Goal: Task Accomplishment & Management: Complete application form

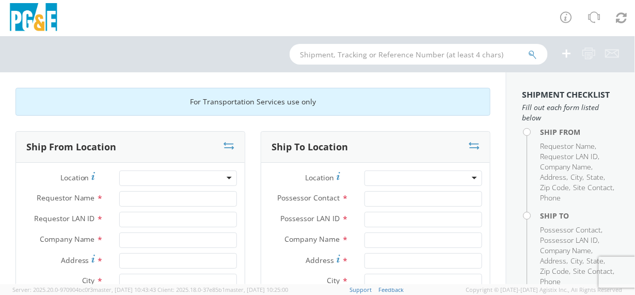
click at [225, 175] on div at bounding box center [178, 177] width 118 height 15
click at [226, 177] on div at bounding box center [178, 177] width 118 height 15
click at [214, 201] on input "Requestor Name *" at bounding box center [178, 198] width 118 height 15
click at [225, 179] on div at bounding box center [178, 177] width 118 height 15
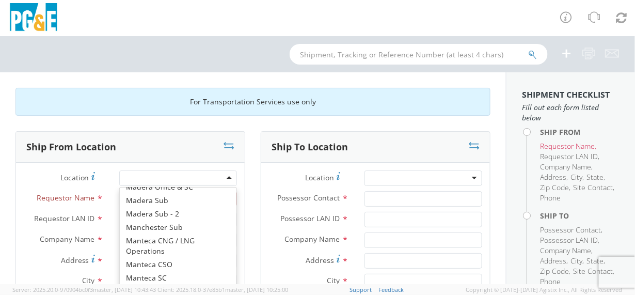
scroll to position [3797, 0]
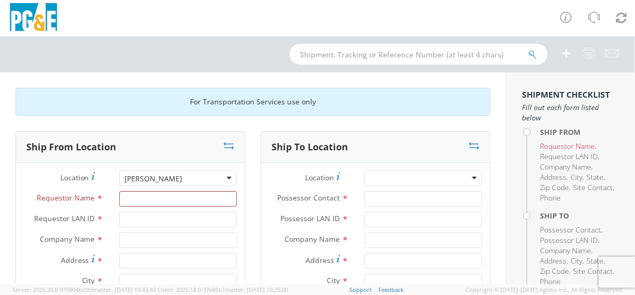
type input "PG&E"
type input "[STREET_ADDRESS][PERSON_NAME]"
type input "[GEOGRAPHIC_DATA]"
type input "94014"
click at [209, 177] on div "[PERSON_NAME]" at bounding box center [178, 177] width 118 height 15
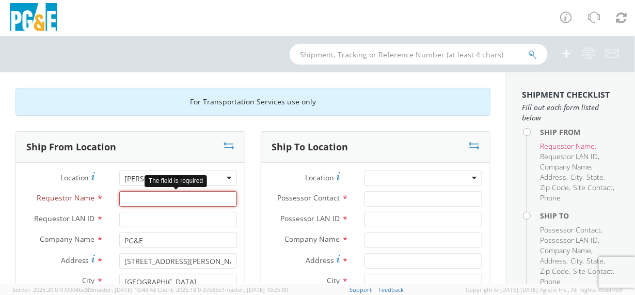
click at [136, 198] on input "Requestor Name *" at bounding box center [178, 198] width 118 height 15
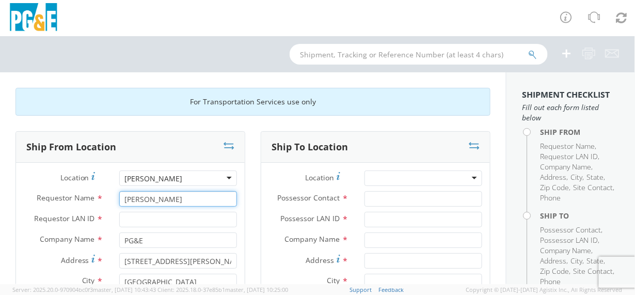
type input "[PERSON_NAME]"
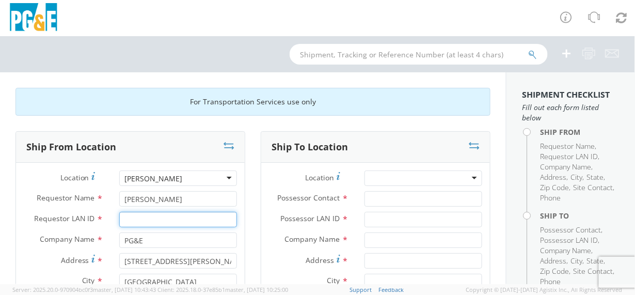
click at [134, 216] on input "Requestor LAN ID *" at bounding box center [178, 219] width 118 height 15
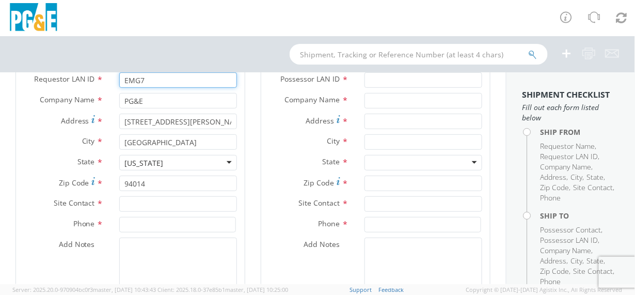
scroll to position [155, 0]
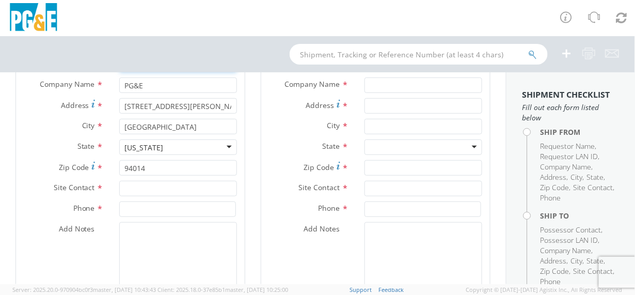
type input "EMG7"
click at [142, 187] on input "text" at bounding box center [178, 188] width 118 height 15
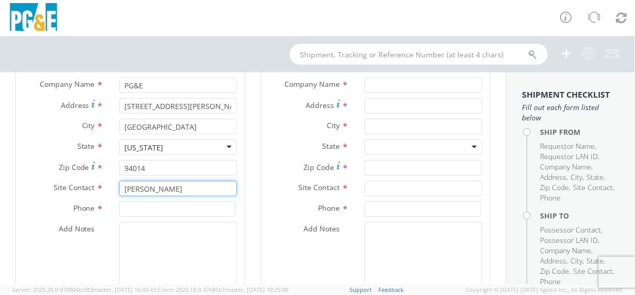
type input "[PERSON_NAME]"
click at [143, 206] on input at bounding box center [177, 208] width 117 height 15
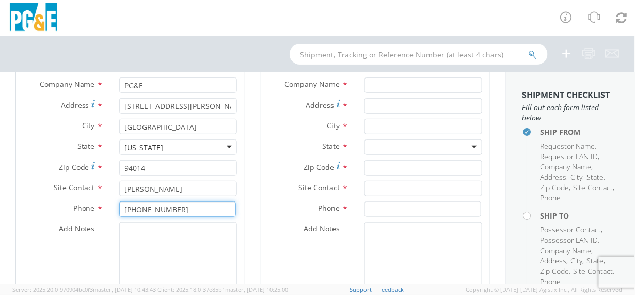
type input "[PHONE_NUMBER]"
click at [132, 235] on textarea "Add Notes *" at bounding box center [178, 257] width 118 height 70
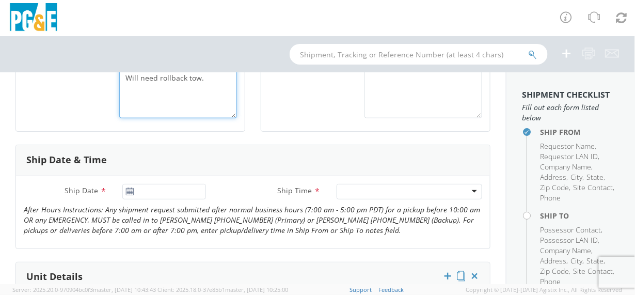
scroll to position [361, 0]
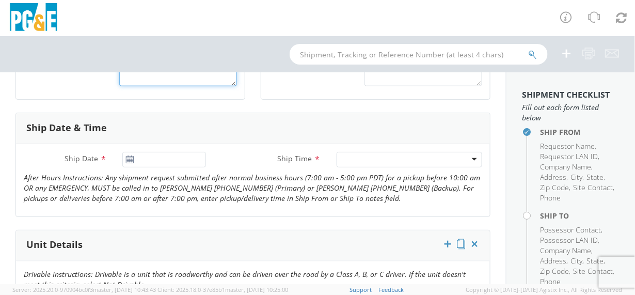
type textarea "No keys for unit. Wrecked - totaled. Will need rollback tow."
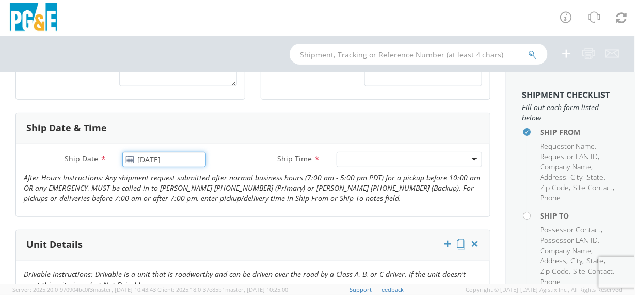
click at [148, 159] on input "[DATE]" at bounding box center [163, 159] width 83 height 15
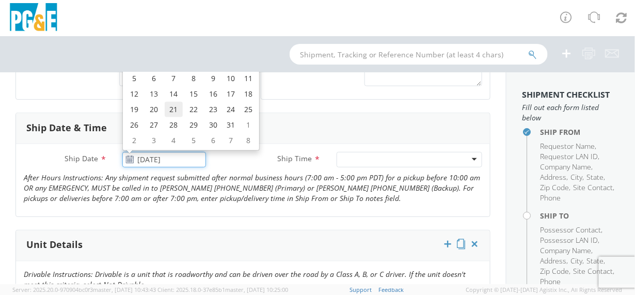
scroll to position [309, 0]
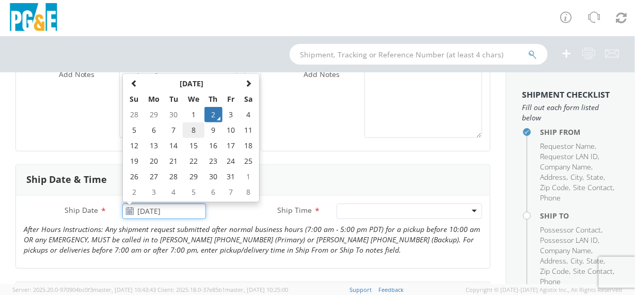
click at [194, 131] on td "8" at bounding box center [194, 129] width 22 height 15
type input "[DATE]"
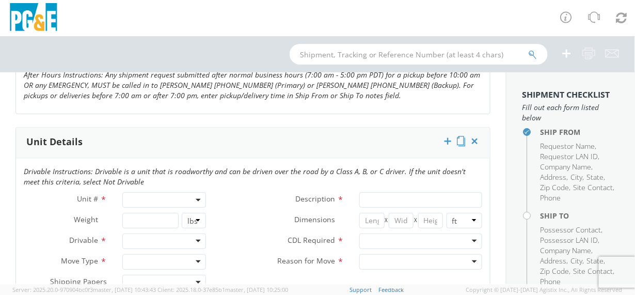
scroll to position [465, 0]
click at [146, 195] on span at bounding box center [163, 198] width 83 height 15
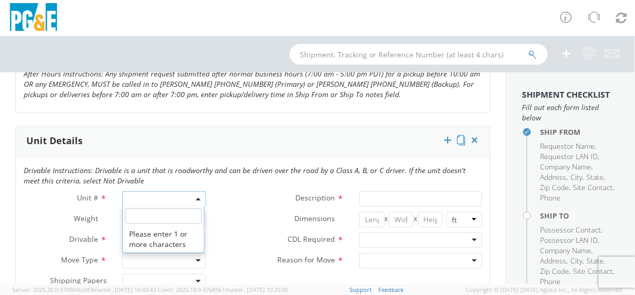
click at [144, 215] on input "search" at bounding box center [163, 215] width 76 height 15
type input "B"
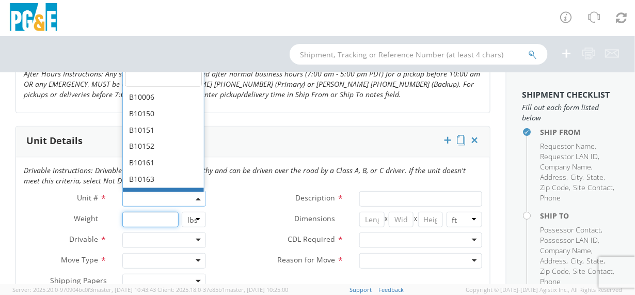
click at [132, 224] on input "number" at bounding box center [150, 219] width 56 height 15
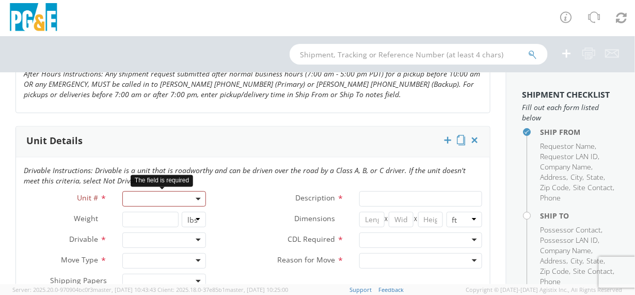
click at [134, 196] on span at bounding box center [163, 198] width 83 height 15
click at [140, 148] on input "search" at bounding box center [163, 155] width 76 height 15
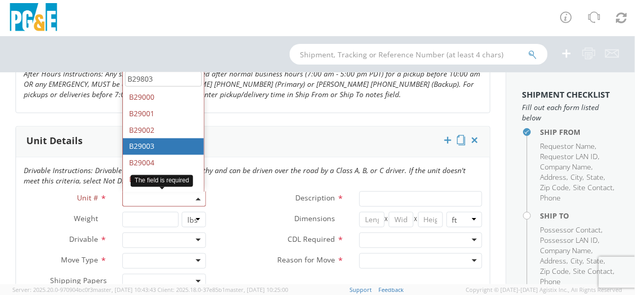
type input "B29803"
type input "FORKLIFT; 4T>"
select select "B29003"
select select "? object:null ?"
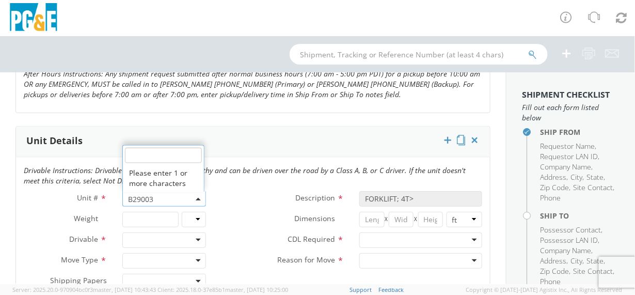
click at [140, 199] on span "B29003" at bounding box center [164, 199] width 72 height 10
click at [139, 196] on span "B29003" at bounding box center [164, 199] width 72 height 10
click at [140, 198] on span "B29003" at bounding box center [164, 199] width 72 height 10
click at [139, 194] on span "B29003" at bounding box center [164, 199] width 72 height 10
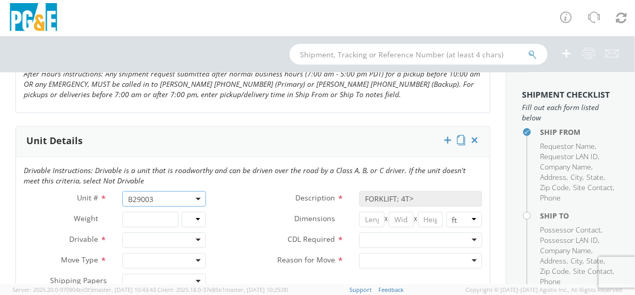
click at [142, 196] on span "B29003" at bounding box center [164, 199] width 72 height 10
drag, startPoint x: 160, startPoint y: 200, endPoint x: 109, endPoint y: 196, distance: 50.7
click at [109, 196] on div "Unit # * B29003 B29003 Please enter 1 or more characters" at bounding box center [115, 198] width 198 height 15
click at [117, 237] on div "Drivable Not Drivable" at bounding box center [164, 239] width 99 height 15
click at [134, 195] on span "B29003" at bounding box center [164, 199] width 72 height 10
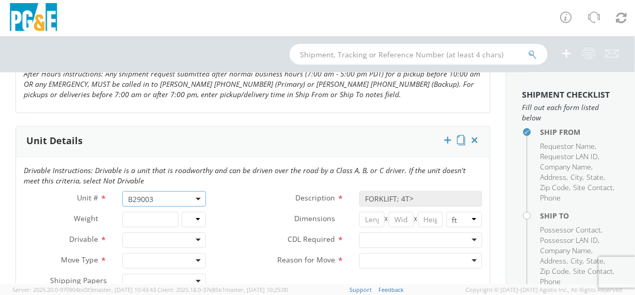
drag, startPoint x: 153, startPoint y: 194, endPoint x: 112, endPoint y: 199, distance: 41.1
click at [112, 199] on div "Unit # * B29003 B29003" at bounding box center [115, 198] width 198 height 15
click at [196, 198] on b at bounding box center [198, 199] width 5 height 3
click at [161, 151] on input "search" at bounding box center [163, 155] width 76 height 15
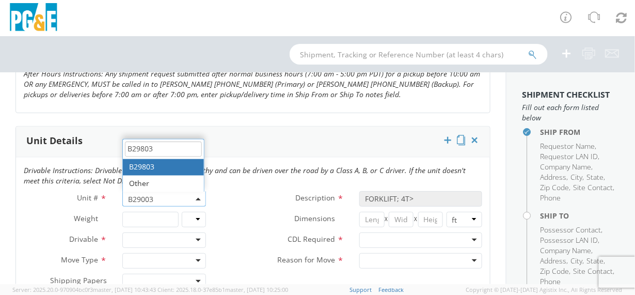
click at [148, 148] on input "B29803" at bounding box center [163, 148] width 76 height 15
click at [156, 152] on input "B29803" at bounding box center [163, 148] width 76 height 15
type input "B29803"
type input "SUV; COMPACT 4X4"
type input "4840"
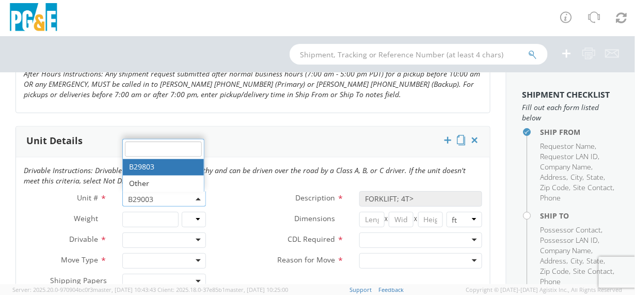
select select "LBS"
select select "B29803"
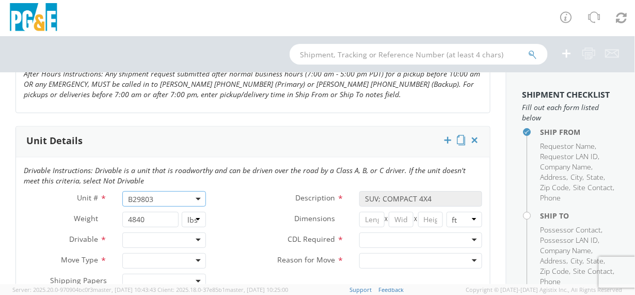
click at [198, 239] on div at bounding box center [163, 239] width 83 height 15
click at [197, 260] on div at bounding box center [163, 260] width 83 height 15
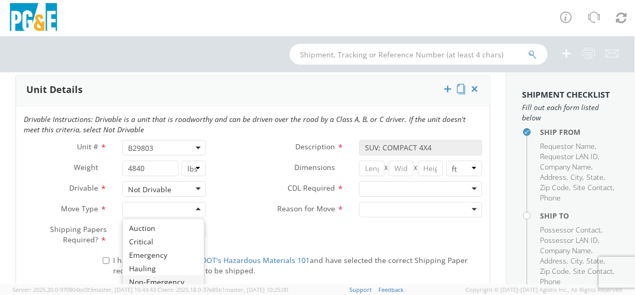
scroll to position [567, 0]
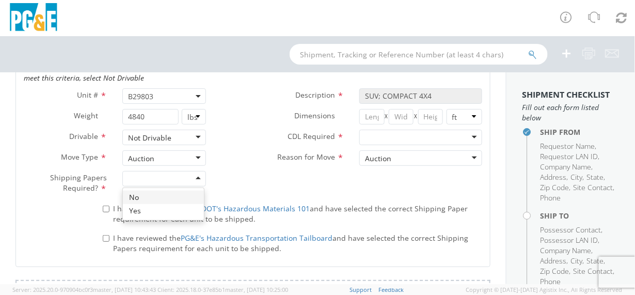
click at [195, 175] on div at bounding box center [163, 178] width 83 height 15
click at [103, 209] on input "I have reviewed the PG&E DOT's Hazardous Materials 101 and have selected the co…" at bounding box center [106, 208] width 7 height 7
checkbox input "true"
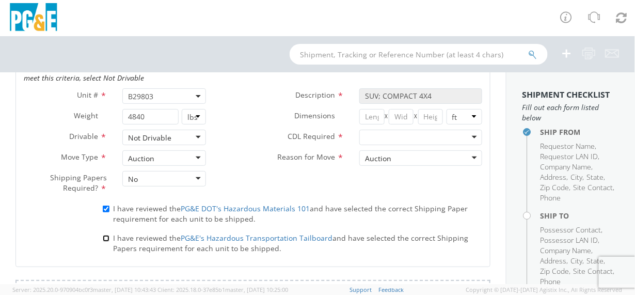
click at [105, 235] on input "I have reviewed the PG&E's Hazardous Transportation Tailboard and have selected…" at bounding box center [106, 238] width 7 height 7
checkbox input "true"
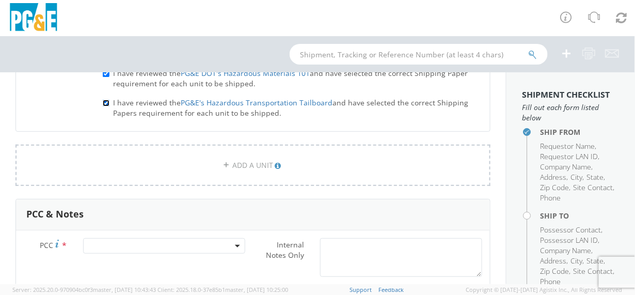
scroll to position [723, 0]
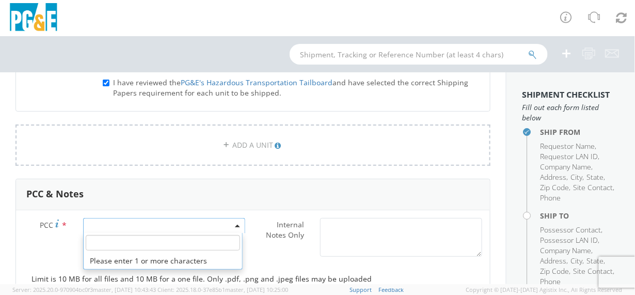
click at [123, 226] on span at bounding box center [164, 225] width 162 height 15
click at [122, 223] on span at bounding box center [164, 225] width 162 height 15
click at [116, 239] on input "number" at bounding box center [163, 242] width 154 height 15
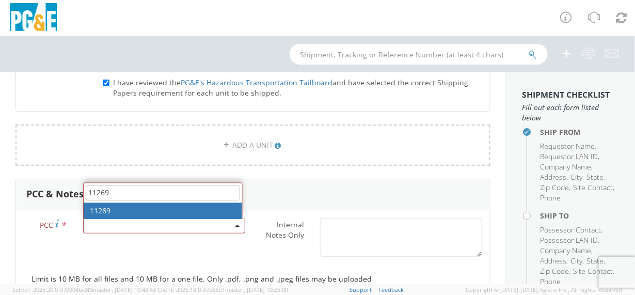
type input "11269"
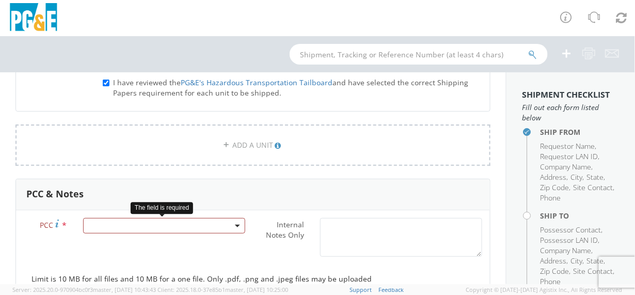
click at [121, 222] on span at bounding box center [164, 225] width 162 height 15
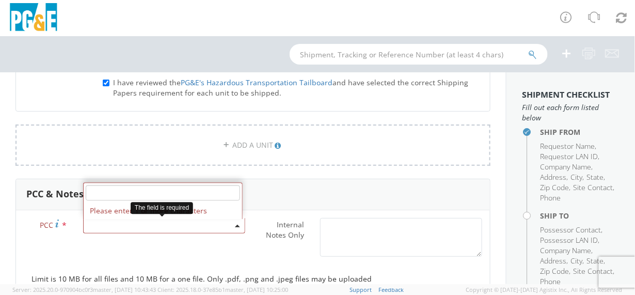
click at [119, 189] on input "number" at bounding box center [163, 192] width 154 height 15
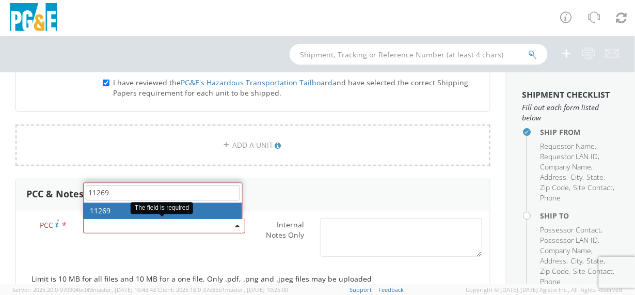
type input "11269"
select select "11269"
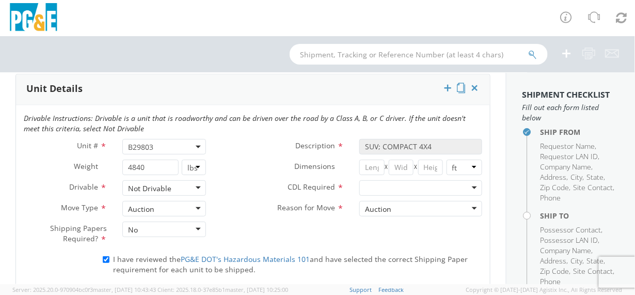
scroll to position [516, 0]
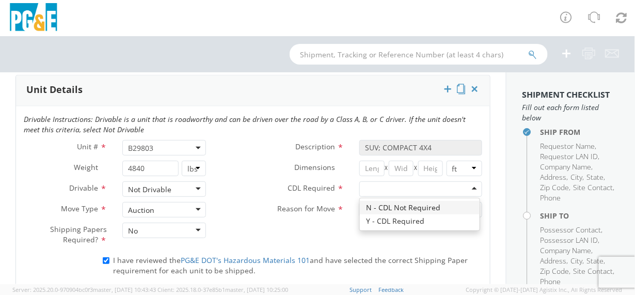
click at [467, 185] on div at bounding box center [420, 188] width 123 height 15
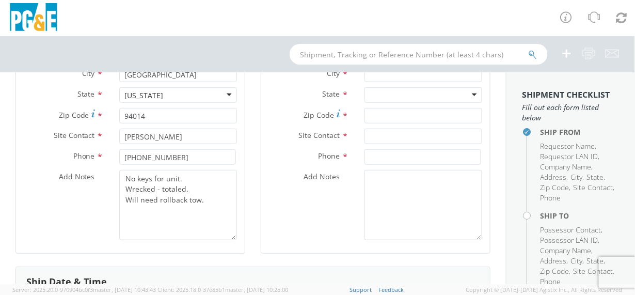
scroll to position [207, 0]
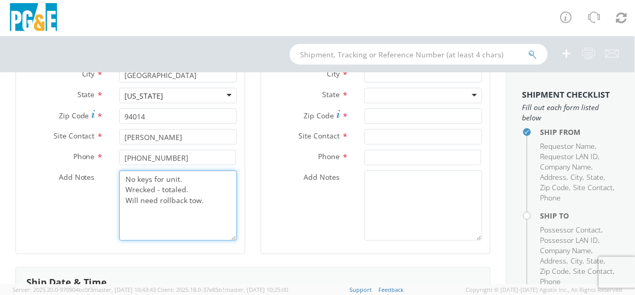
drag, startPoint x: 201, startPoint y: 202, endPoint x: 125, endPoint y: 181, distance: 79.1
click at [125, 181] on textarea "No keys for unit. Wrecked - totaled. Will need rollback tow." at bounding box center [178, 205] width 118 height 70
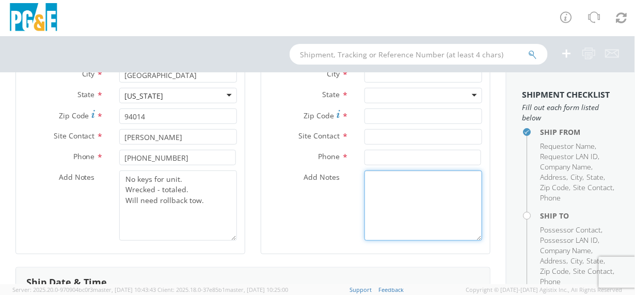
click at [380, 207] on textarea "Add Notes *" at bounding box center [423, 205] width 118 height 70
paste textarea "No keys for unit. Wrecked - totaled. Will need rollback tow."
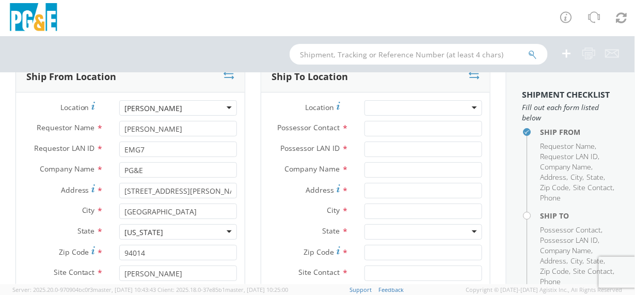
scroll to position [51, 0]
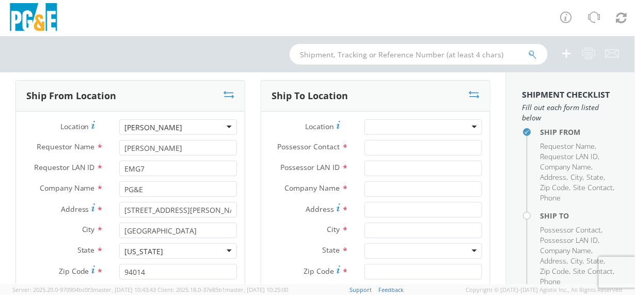
type textarea "No keys for unit. Wrecked - totaled. Will need rollback tow."
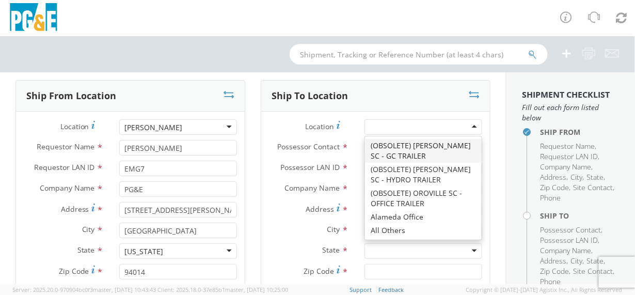
click at [374, 124] on div at bounding box center [423, 126] width 118 height 15
type input "jj"
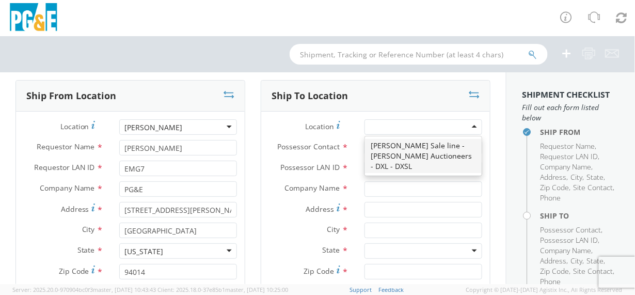
type input "PG&E"
type input "[STREET_ADDRESS][PERSON_NAME]"
type input "[PERSON_NAME]"
type input "95620"
type input "[PHONE_NUMBER]"
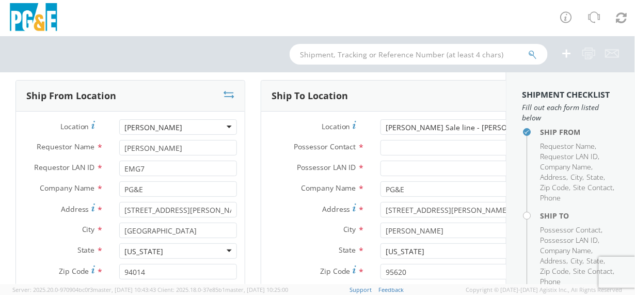
scroll to position [0, 0]
click at [380, 147] on input "Possessor Contact *" at bounding box center [450, 147] width 140 height 15
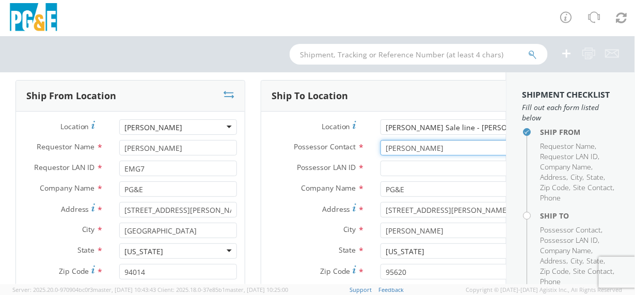
drag, startPoint x: 389, startPoint y: 148, endPoint x: 389, endPoint y: 160, distance: 11.9
click at [389, 150] on input "[PERSON_NAME]" at bounding box center [450, 147] width 140 height 15
type input "[PERSON_NAME]"
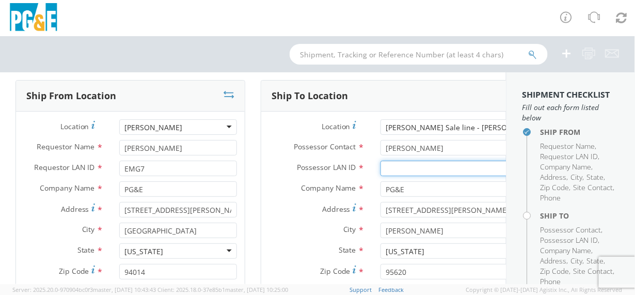
click at [380, 168] on input "Possessor LAN ID *" at bounding box center [450, 168] width 140 height 15
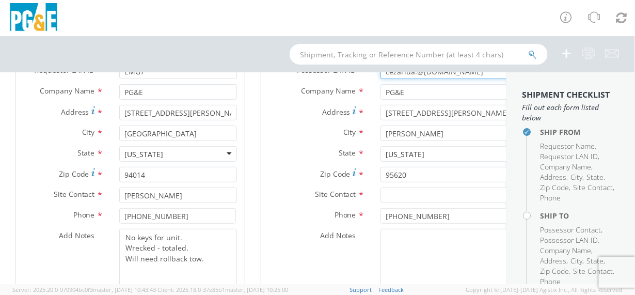
scroll to position [155, 0]
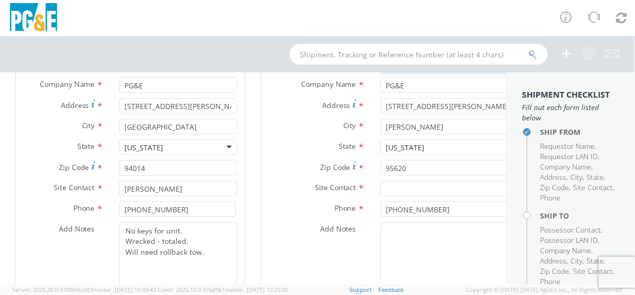
type input "cezarlua.@[DOMAIN_NAME]"
click at [380, 189] on input "text" at bounding box center [450, 188] width 140 height 15
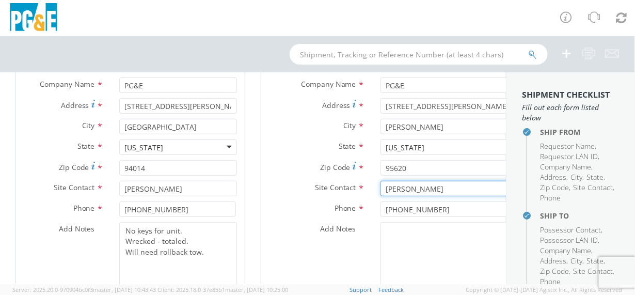
type input "[PERSON_NAME]"
drag, startPoint x: 378, startPoint y: 207, endPoint x: 382, endPoint y: 212, distance: 6.3
click at [380, 210] on input "[PHONE_NUMBER]" at bounding box center [449, 208] width 139 height 15
click at [394, 209] on input "[PHONE_NUMBER]" at bounding box center [449, 208] width 139 height 15
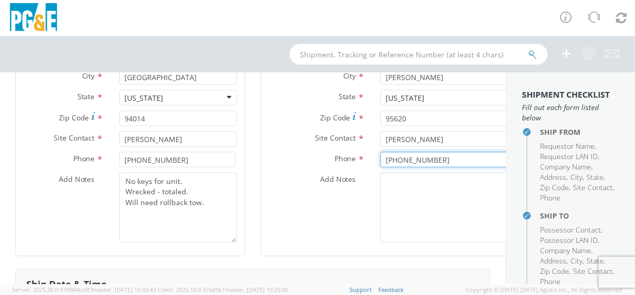
scroll to position [258, 0]
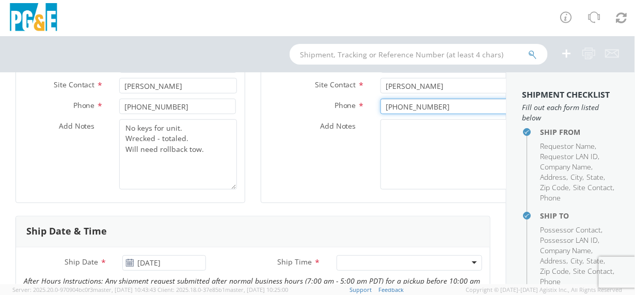
type input "[PHONE_NUMBER]"
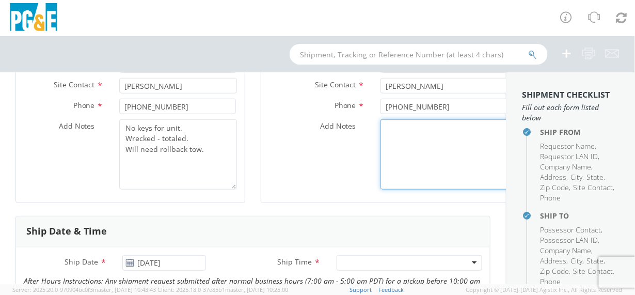
click at [380, 132] on textarea "Add Notes *" at bounding box center [450, 154] width 140 height 70
paste textarea "No keys for unit. Wrecked - totaled. Will need rollback tow."
type textarea "No keys for unit. Wrecked - totaled. Will need rollback tow."
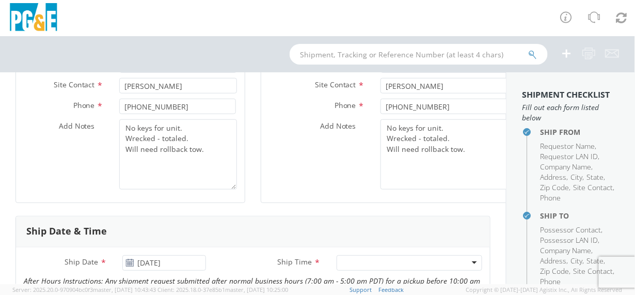
click at [298, 183] on div "Add Notes * No keys for unit. Wrecked - totaled. Will need rollback tow." at bounding box center [394, 154] width 267 height 70
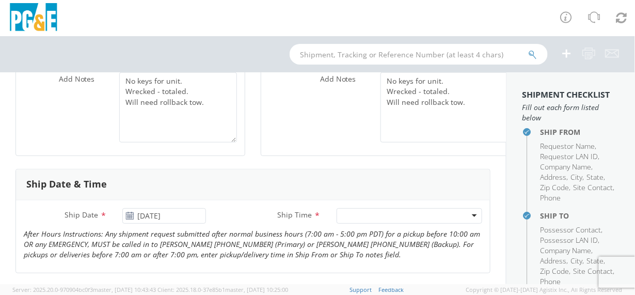
scroll to position [361, 0]
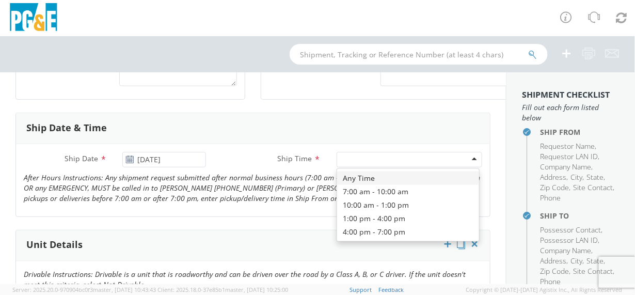
click at [348, 157] on div at bounding box center [410, 159] width 146 height 15
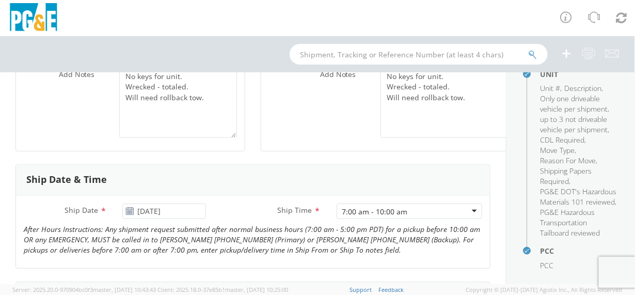
scroll to position [373, 0]
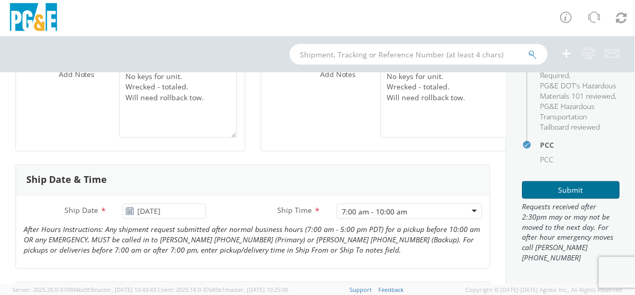
click at [533, 192] on button "Submit" at bounding box center [571, 190] width 98 height 18
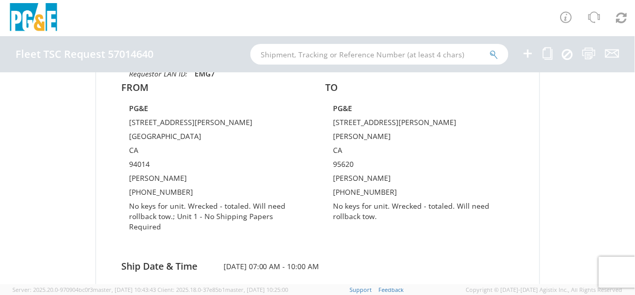
scroll to position [207, 0]
